Goal: Task Accomplishment & Management: Manage account settings

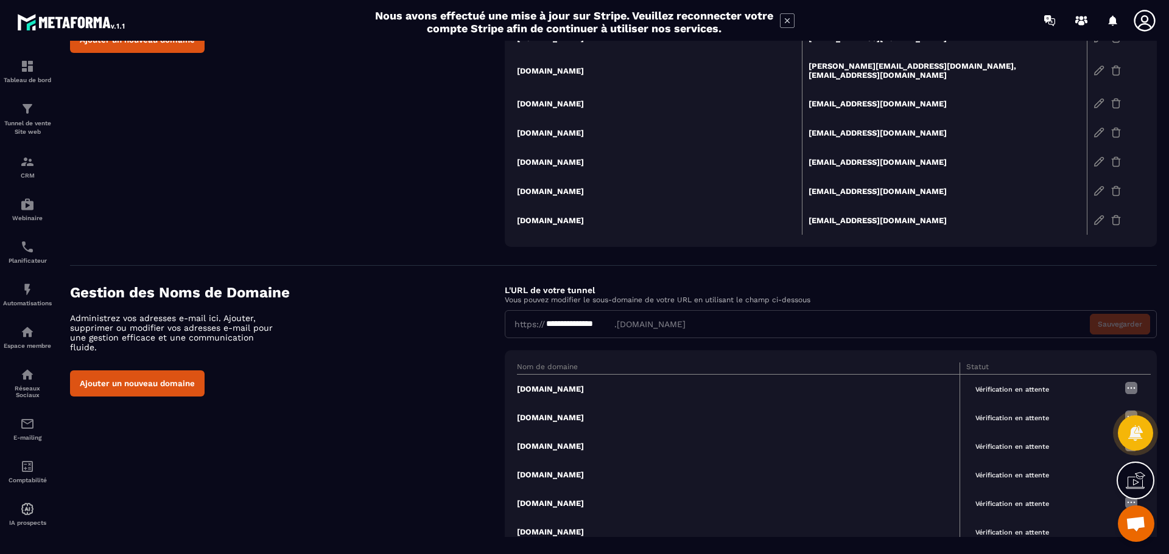
scroll to position [47, 0]
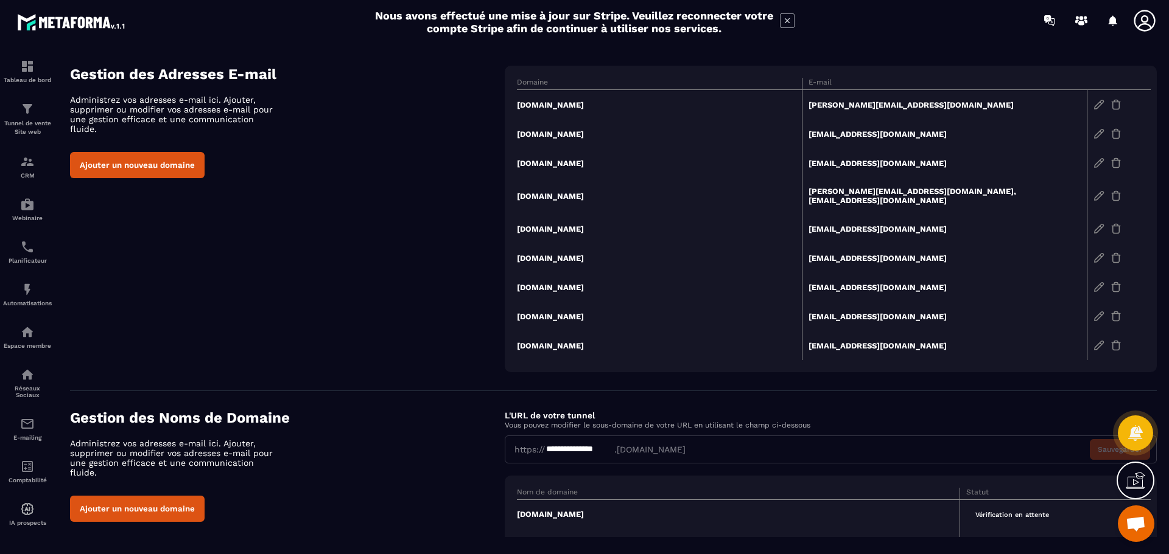
click at [875, 101] on td "[PERSON_NAME][EMAIL_ADDRESS][DOMAIN_NAME]" at bounding box center [944, 105] width 285 height 30
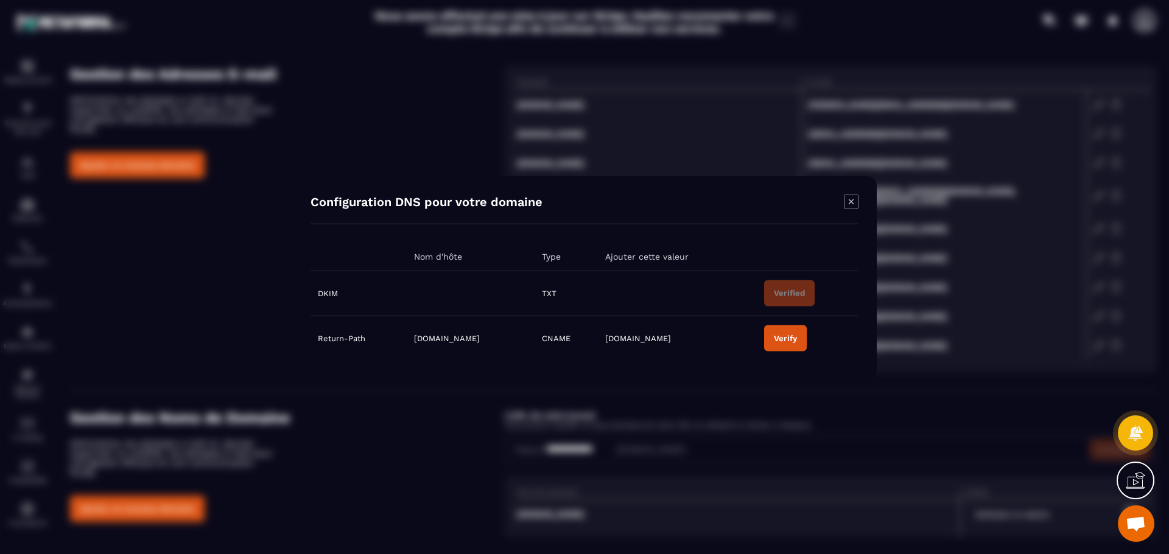
click at [851, 201] on icon "Modal window" at bounding box center [850, 201] width 5 height 5
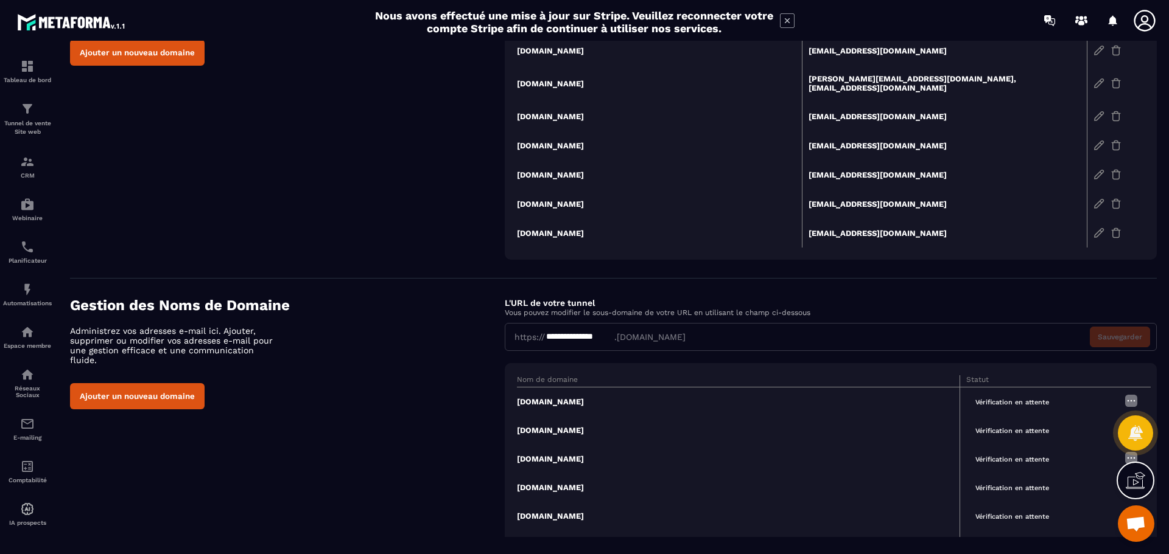
scroll to position [169, 0]
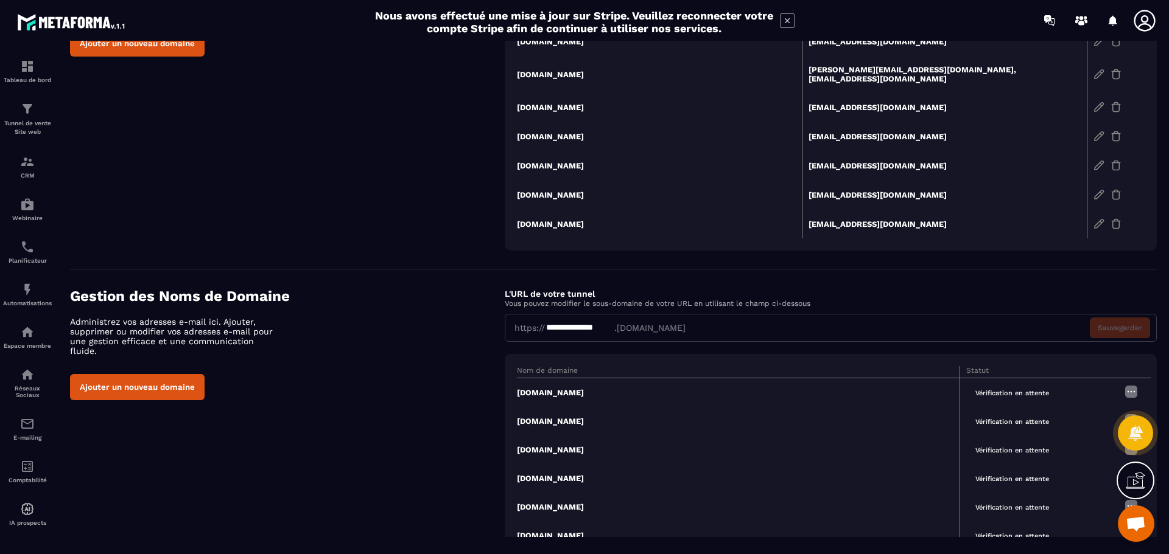
click at [1144, 478] on icon at bounding box center [1134, 480] width 19 height 19
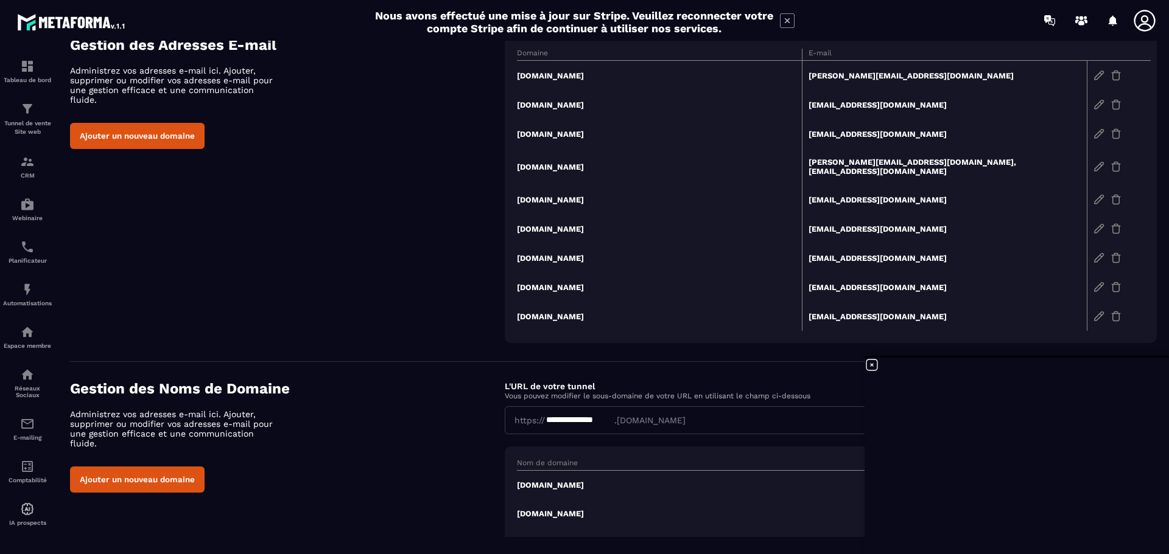
scroll to position [47, 0]
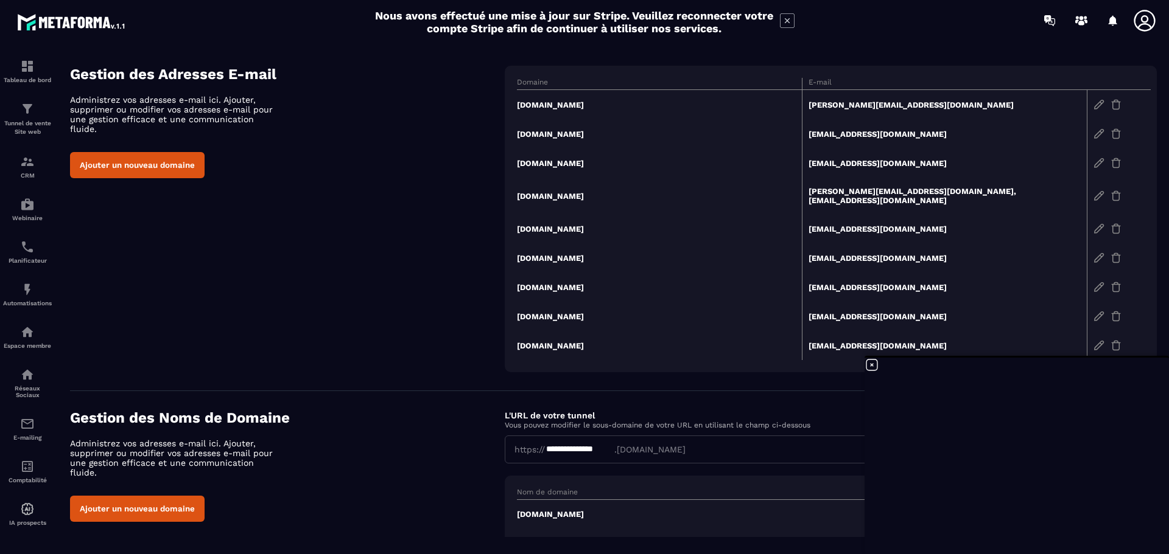
click at [876, 101] on td "[PERSON_NAME][EMAIL_ADDRESS][DOMAIN_NAME]" at bounding box center [944, 105] width 285 height 30
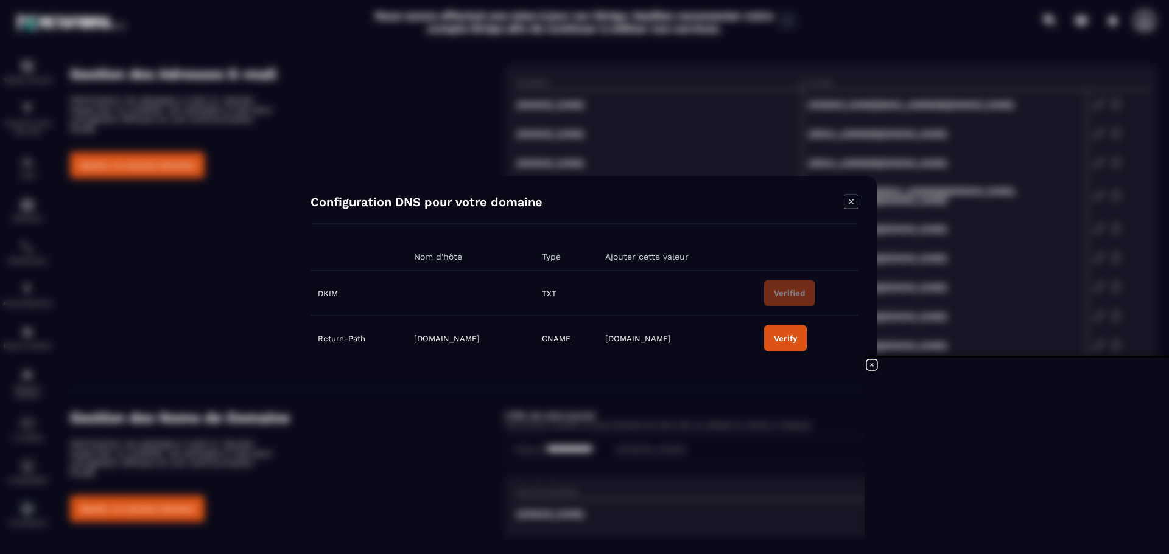
drag, startPoint x: 399, startPoint y: 338, endPoint x: 523, endPoint y: 342, distance: 124.2
click at [523, 342] on td "[DOMAIN_NAME]" at bounding box center [471, 338] width 128 height 45
copy span "[DOMAIN_NAME]"
click at [414, 342] on span "[DOMAIN_NAME]" at bounding box center [447, 338] width 66 height 9
drag, startPoint x: 448, startPoint y: 339, endPoint x: 396, endPoint y: 339, distance: 51.7
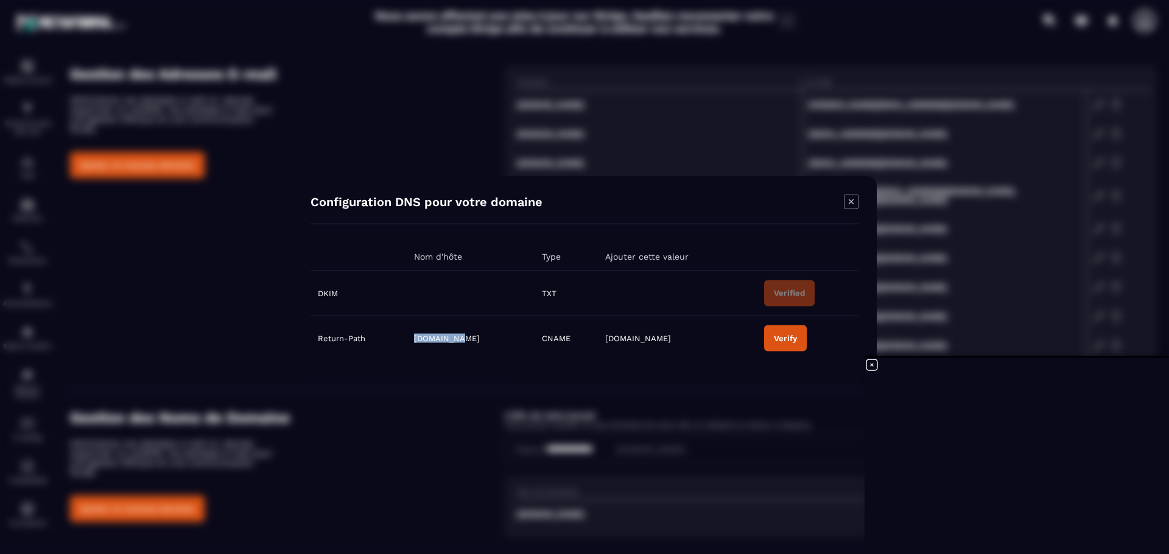
click at [407, 339] on td "[DOMAIN_NAME]" at bounding box center [471, 338] width 128 height 45
copy span "pm-bounces"
drag, startPoint x: 450, startPoint y: 339, endPoint x: 388, endPoint y: 337, distance: 62.7
click at [388, 337] on tr "Return-Path [DOMAIN_NAME] CNAME [DOMAIN_NAME] Verify" at bounding box center [584, 338] width 548 height 45
copy tr "pm-bounces."
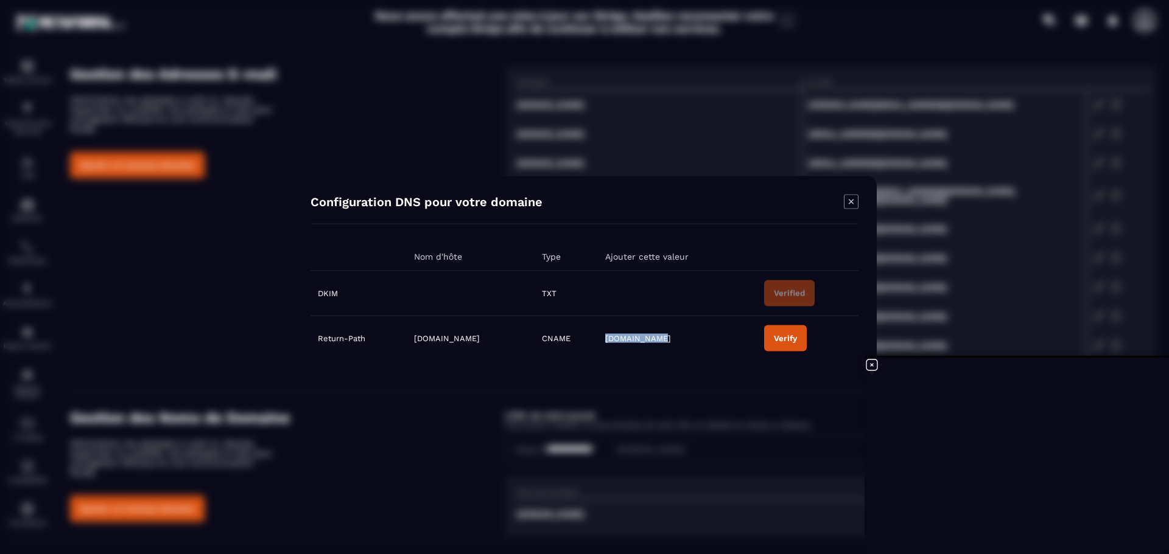
drag, startPoint x: 647, startPoint y: 340, endPoint x: 700, endPoint y: 338, distance: 53.0
click at [700, 338] on td "[DOMAIN_NAME]" at bounding box center [677, 338] width 159 height 45
copy span "[DOMAIN_NAME]"
click at [805, 333] on button "Verify" at bounding box center [785, 338] width 43 height 26
click at [850, 202] on icon "Modal window" at bounding box center [850, 201] width 5 height 5
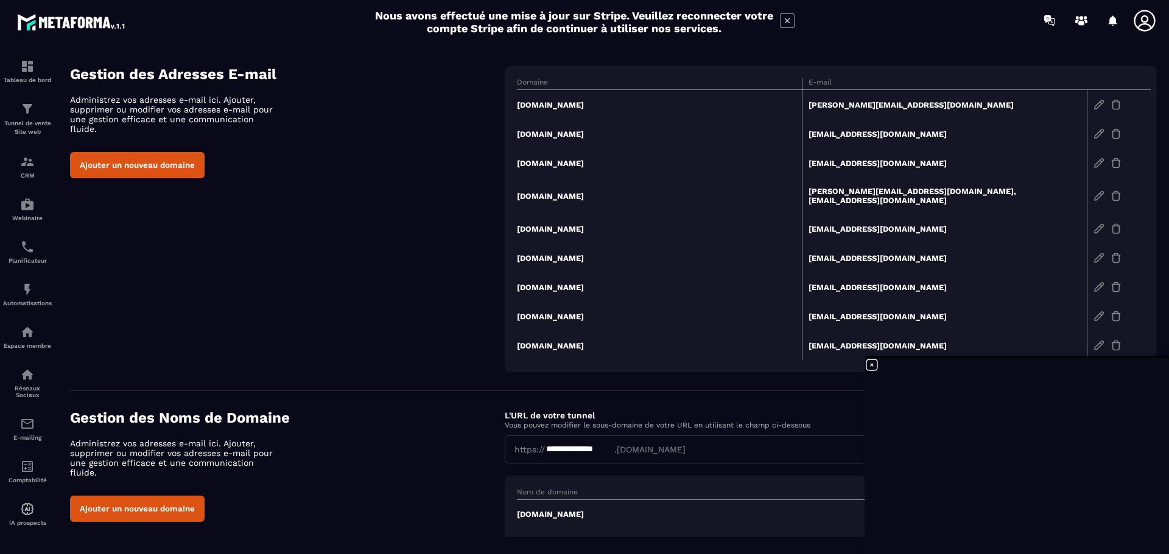
click at [864, 190] on td "[PERSON_NAME][EMAIL_ADDRESS][DOMAIN_NAME], [EMAIL_ADDRESS][DOMAIN_NAME]" at bounding box center [944, 196] width 285 height 37
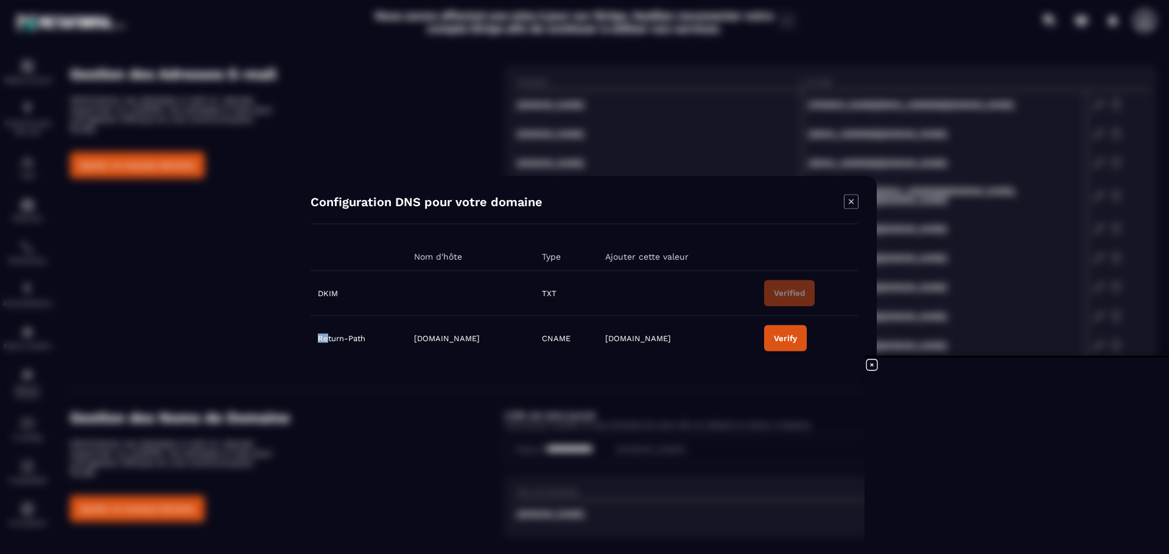
drag, startPoint x: 318, startPoint y: 338, endPoint x: 328, endPoint y: 338, distance: 9.7
click at [328, 338] on td "Return-Path" at bounding box center [358, 338] width 96 height 45
click at [407, 340] on td "[DOMAIN_NAME]" at bounding box center [471, 338] width 128 height 45
drag, startPoint x: 398, startPoint y: 338, endPoint x: 446, endPoint y: 338, distance: 48.1
click at [446, 338] on span "[DOMAIN_NAME]" at bounding box center [447, 338] width 66 height 9
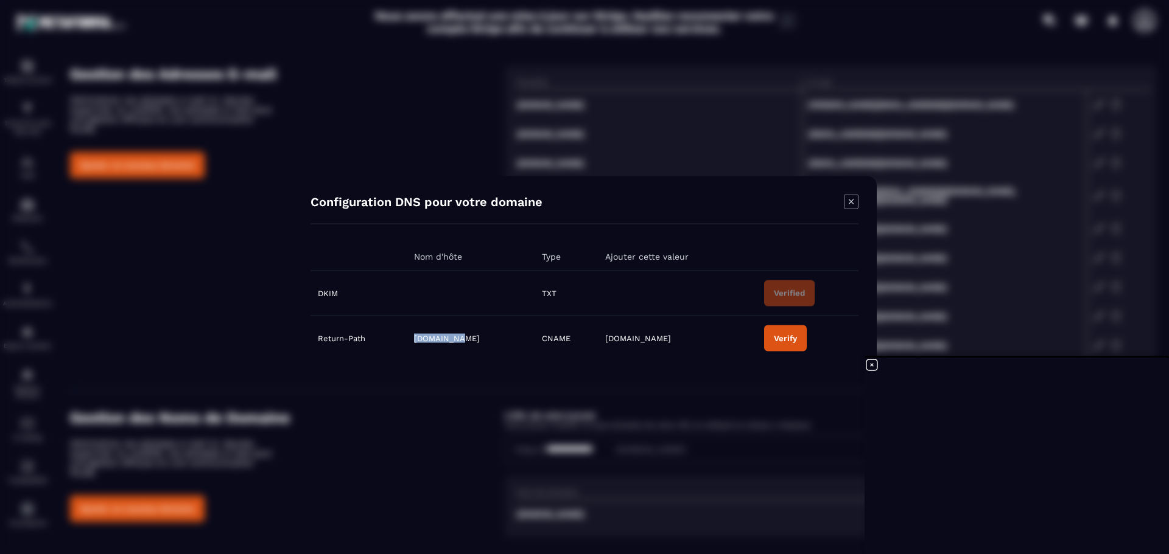
copy span "pm-bounces"
click at [654, 341] on span "[DOMAIN_NAME]" at bounding box center [638, 338] width 66 height 9
drag, startPoint x: 649, startPoint y: 340, endPoint x: 703, endPoint y: 340, distance: 53.6
click at [703, 340] on td "[DOMAIN_NAME]" at bounding box center [677, 338] width 159 height 45
copy span "[DOMAIN_NAME]"
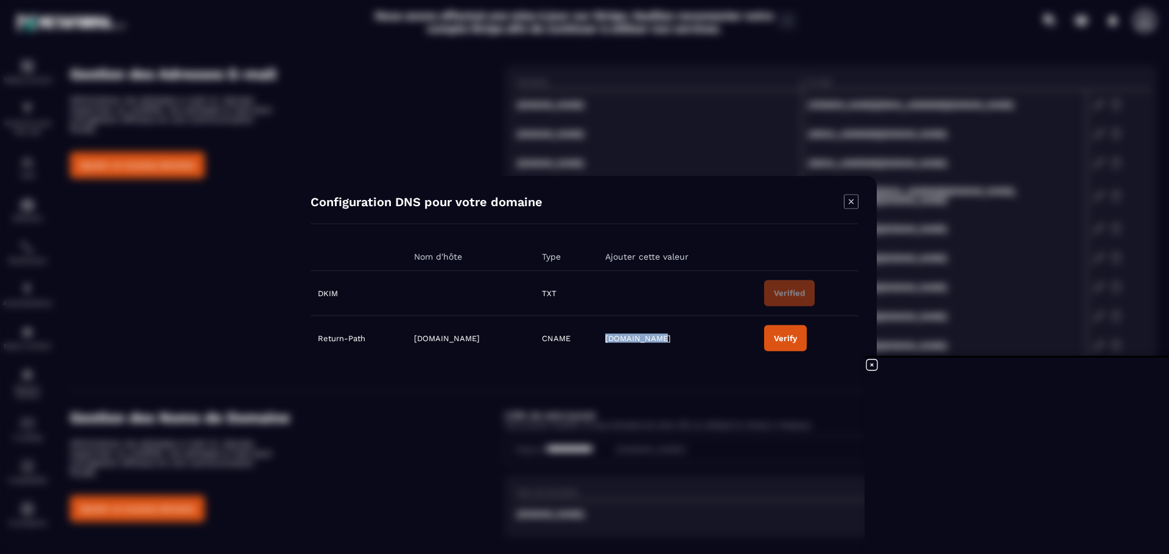
click at [797, 337] on div "Verify" at bounding box center [785, 338] width 23 height 9
click at [852, 201] on icon "Modal window" at bounding box center [851, 201] width 15 height 15
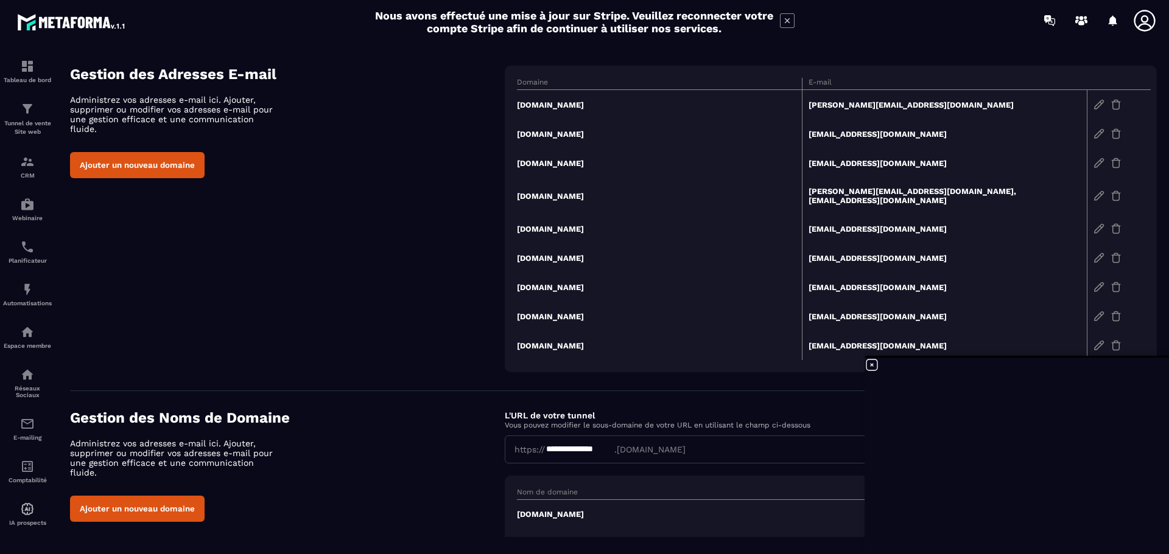
click at [865, 276] on td "[EMAIL_ADDRESS][DOMAIN_NAME]" at bounding box center [944, 287] width 285 height 29
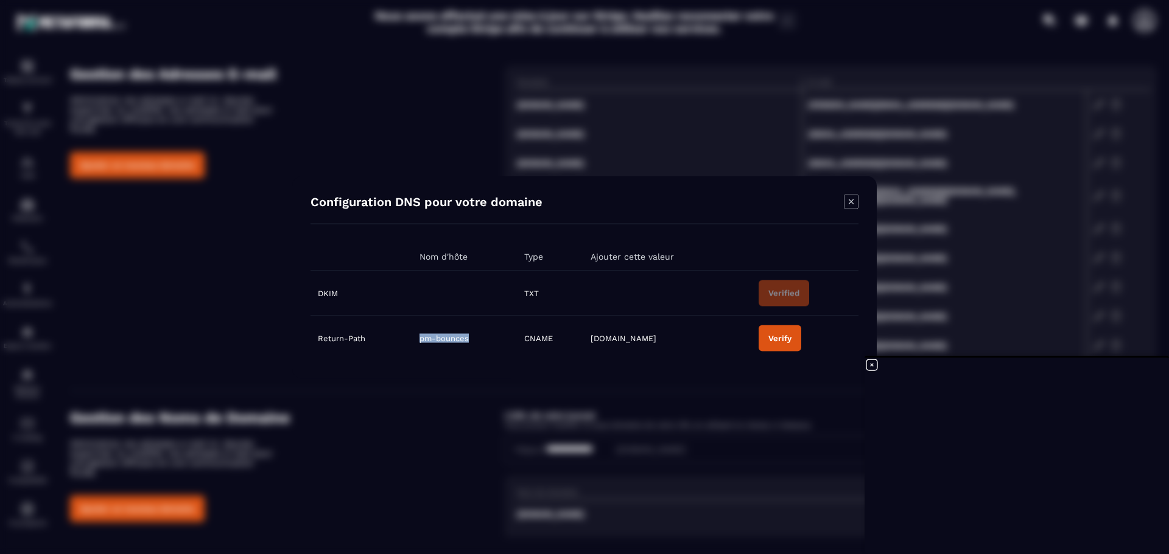
drag, startPoint x: 419, startPoint y: 340, endPoint x: 469, endPoint y: 340, distance: 49.3
click at [469, 340] on span "pm-bounces" at bounding box center [443, 338] width 49 height 9
copy span "pm-bounces"
drag, startPoint x: 592, startPoint y: 338, endPoint x: 647, endPoint y: 339, distance: 54.8
click at [646, 339] on td "[DOMAIN_NAME]" at bounding box center [667, 338] width 168 height 45
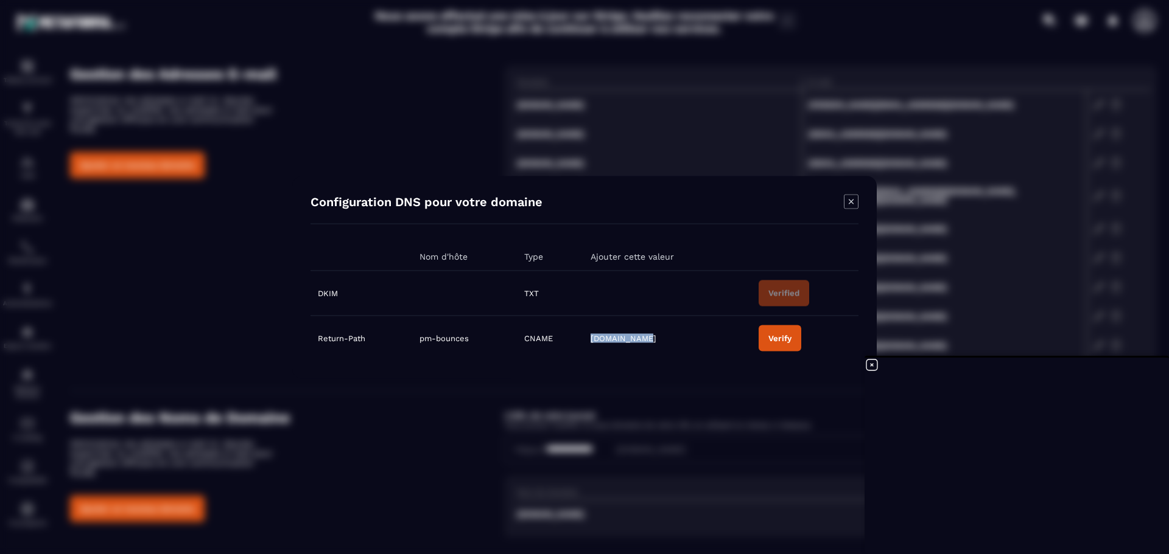
copy span "[DOMAIN_NAME]"
click at [783, 335] on div "Verify" at bounding box center [779, 338] width 23 height 9
click at [850, 203] on icon "Modal window" at bounding box center [850, 201] width 5 height 5
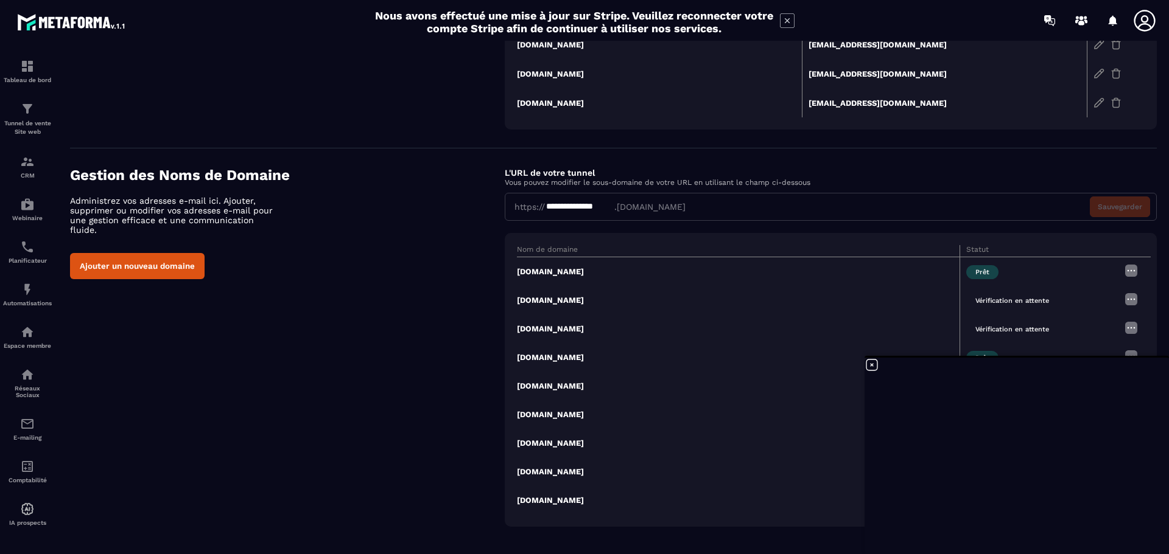
scroll to position [290, 0]
